Goal: Task Accomplishment & Management: Manage account settings

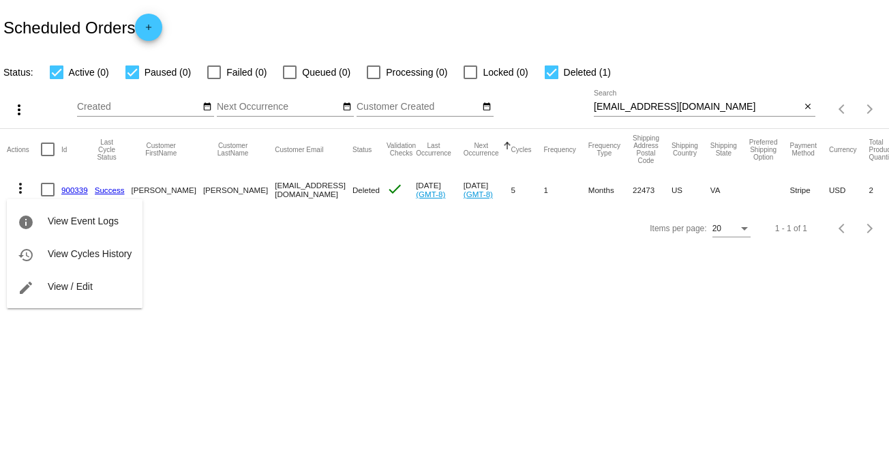
click at [344, 254] on div at bounding box center [444, 237] width 889 height 474
click at [17, 190] on mat-icon "more_vert" at bounding box center [20, 188] width 16 height 16
click at [67, 289] on span "View / Edit" at bounding box center [70, 286] width 45 height 11
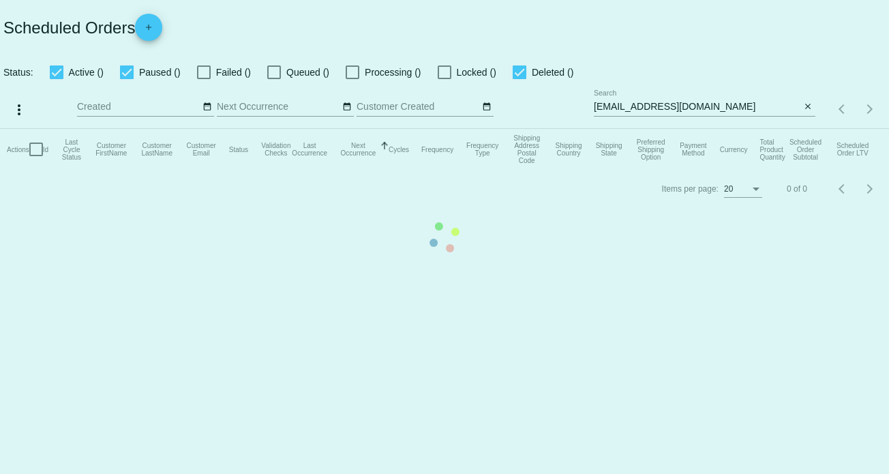
checkbox input "true"
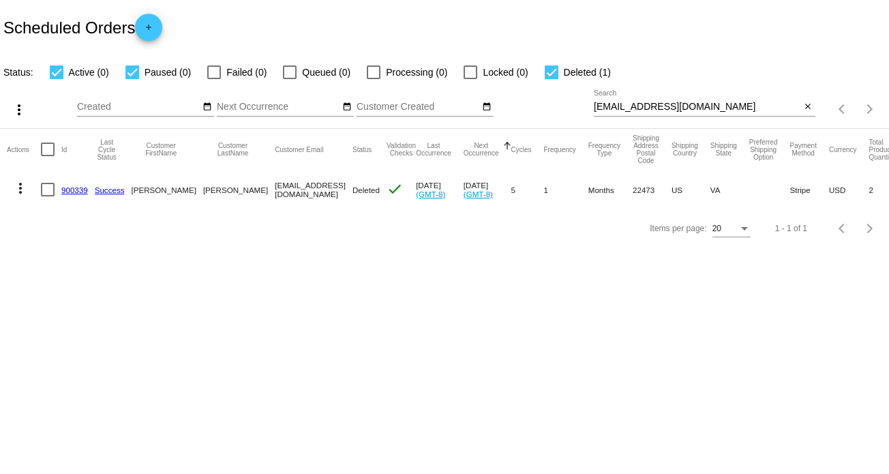
click at [22, 189] on mat-icon "more_vert" at bounding box center [20, 188] width 16 height 16
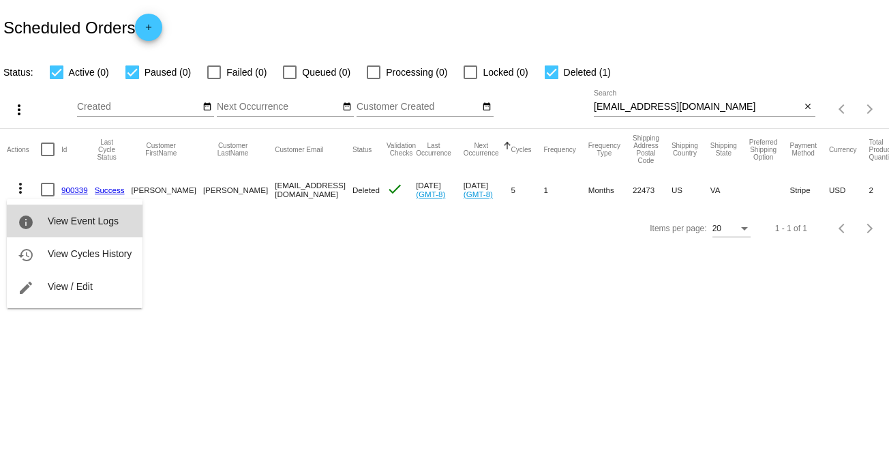
click at [58, 225] on span "View Event Logs" at bounding box center [83, 221] width 71 height 11
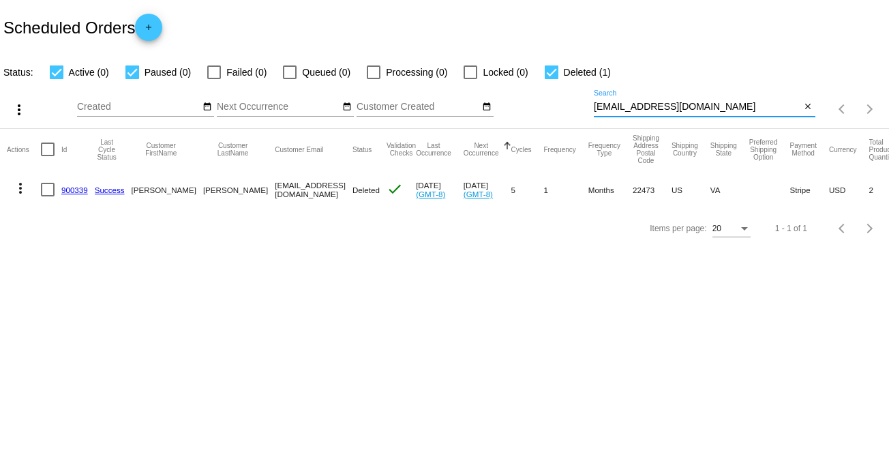
click at [642, 104] on input "[EMAIL_ADDRESS][DOMAIN_NAME]" at bounding box center [697, 107] width 207 height 11
paste input "taceylnelson@gmail"
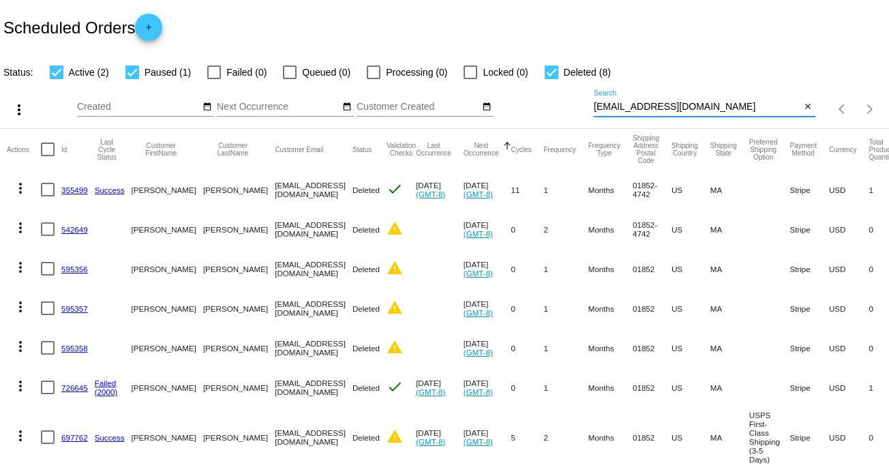
type input "staceylnelson@gmail.com"
click at [553, 70] on div at bounding box center [552, 72] width 14 height 14
click at [552, 79] on input "Deleted (8)" at bounding box center [551, 79] width 1 height 1
checkbox input "false"
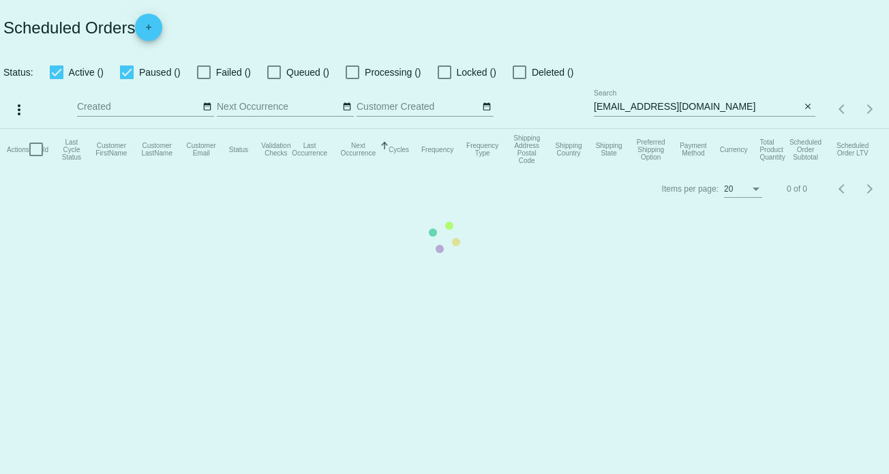
click at [643, 129] on mat-table "Actions Id Last Cycle Status Customer FirstName Customer LastName Customer Emai…" at bounding box center [444, 149] width 889 height 41
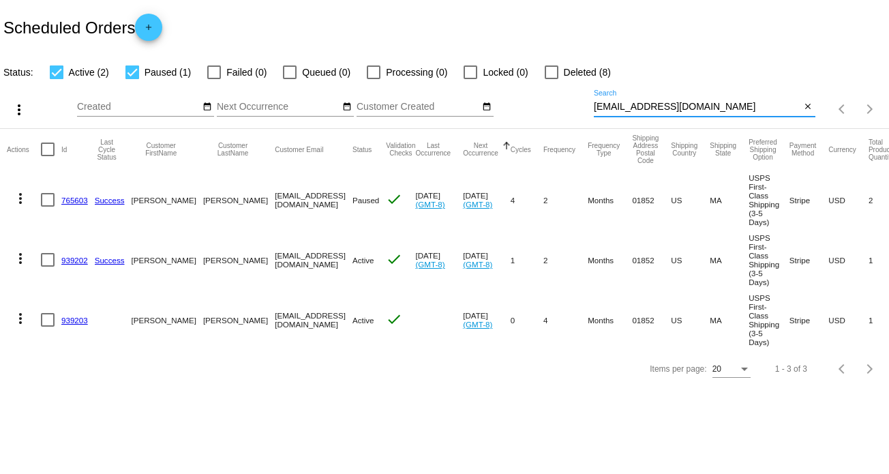
click at [639, 106] on input "[EMAIL_ADDRESS][DOMAIN_NAME]" at bounding box center [697, 107] width 207 height 11
click at [639, 106] on input "staceylnelson@gmail.com" at bounding box center [697, 107] width 207 height 11
paste input "goddess8vp@icloud"
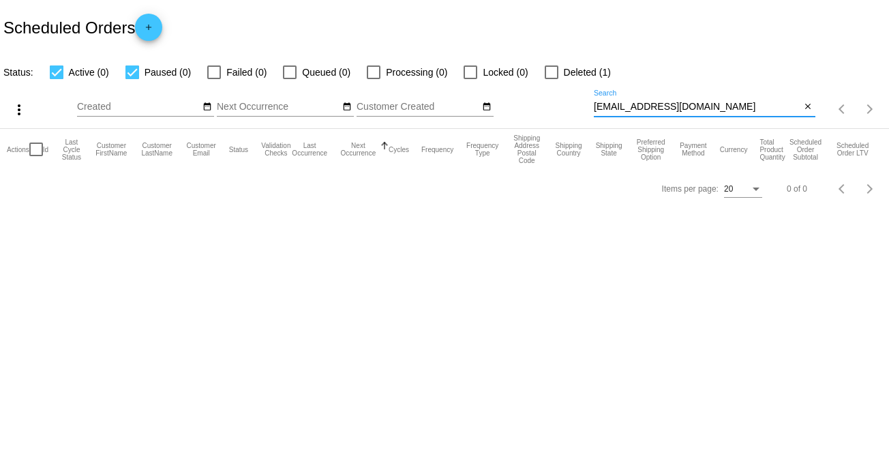
type input "goddess8vp@icloud.com"
click at [554, 68] on div at bounding box center [552, 72] width 14 height 14
click at [552, 79] on input "Deleted (1)" at bounding box center [551, 79] width 1 height 1
checkbox input "true"
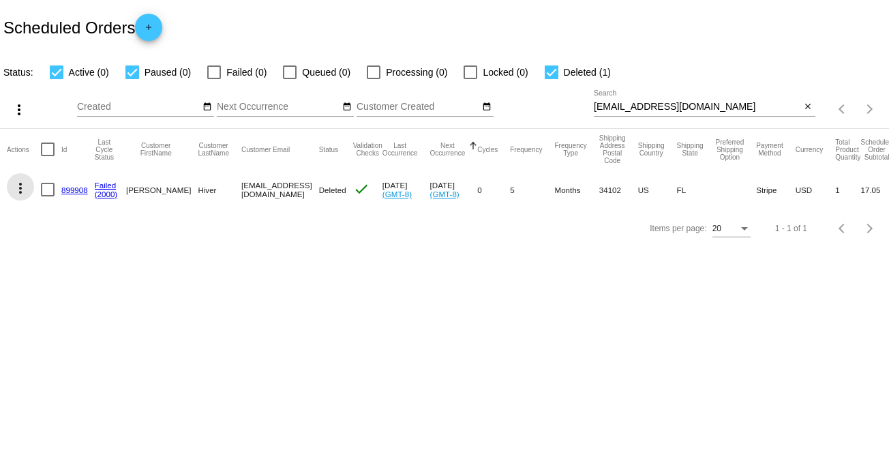
click at [26, 190] on mat-icon "more_vert" at bounding box center [20, 188] width 16 height 16
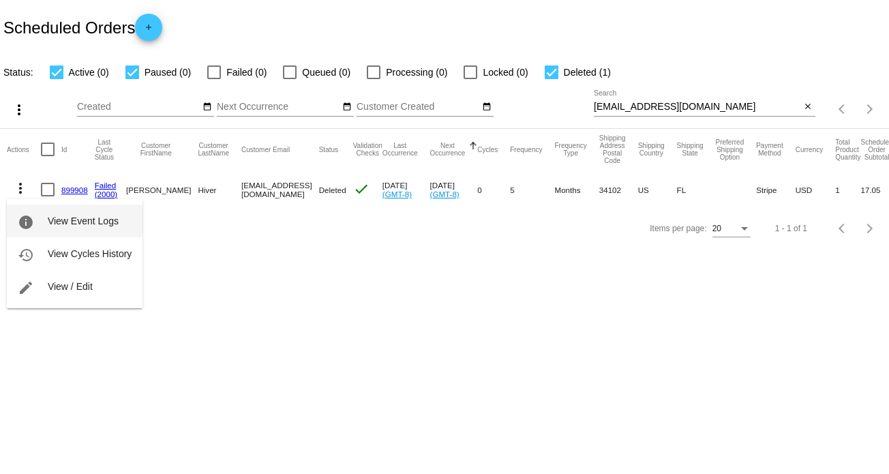
click at [73, 216] on span "View Event Logs" at bounding box center [83, 221] width 71 height 11
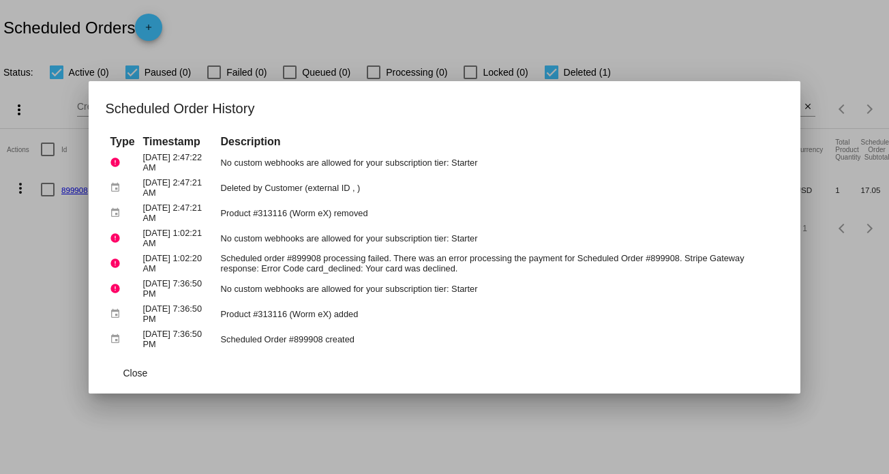
click at [468, 398] on div at bounding box center [444, 237] width 889 height 474
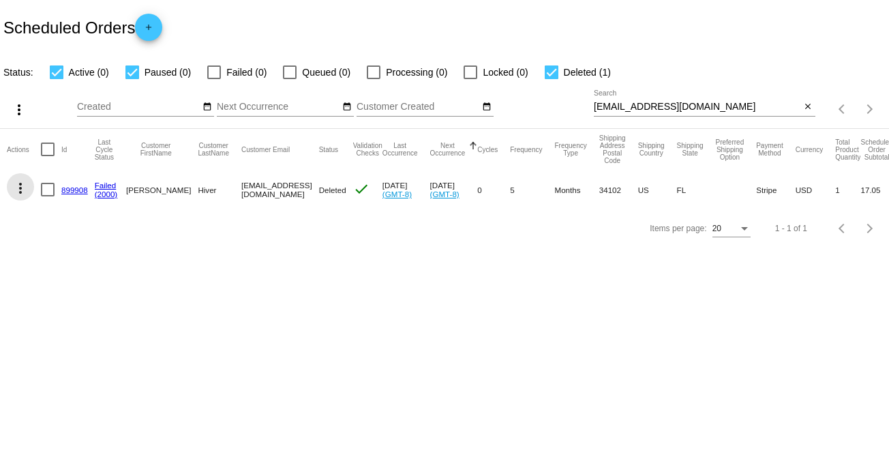
click at [21, 191] on mat-icon "more_vert" at bounding box center [20, 188] width 16 height 16
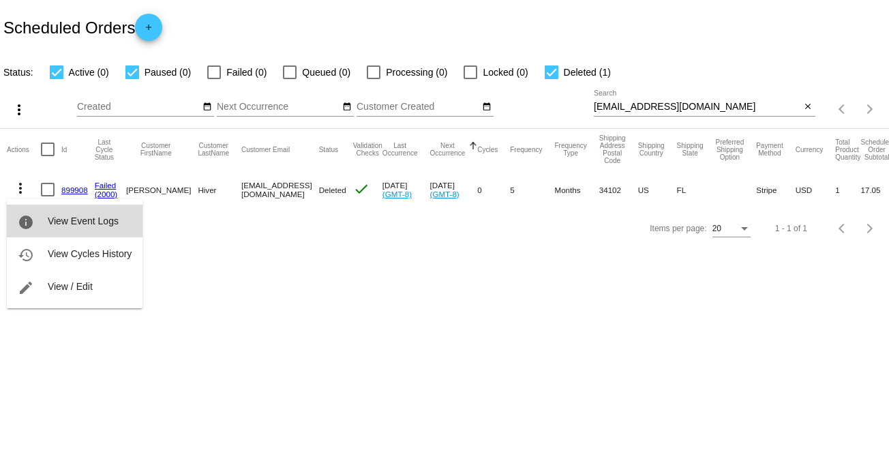
click at [57, 224] on span "View Event Logs" at bounding box center [83, 221] width 71 height 11
